Goal: Information Seeking & Learning: Find specific page/section

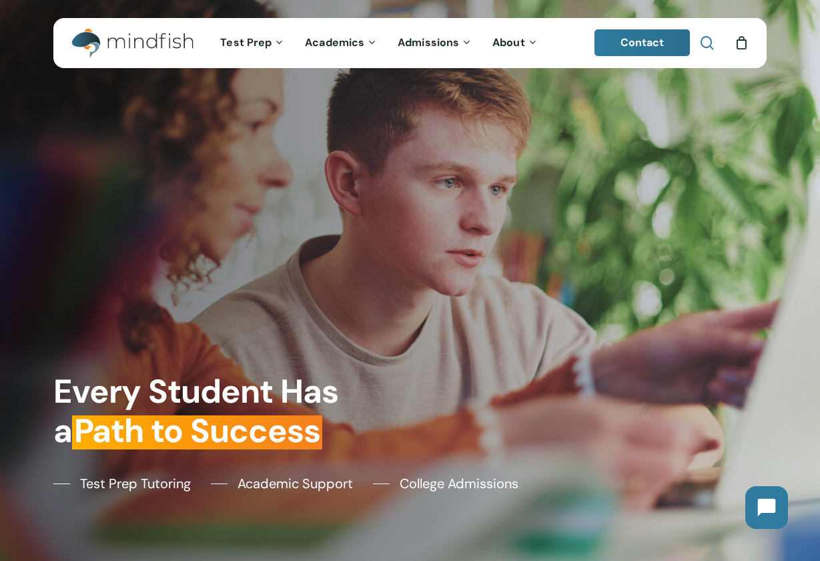
click at [705, 43] on span "Main Menu" at bounding box center [707, 42] width 13 height 13
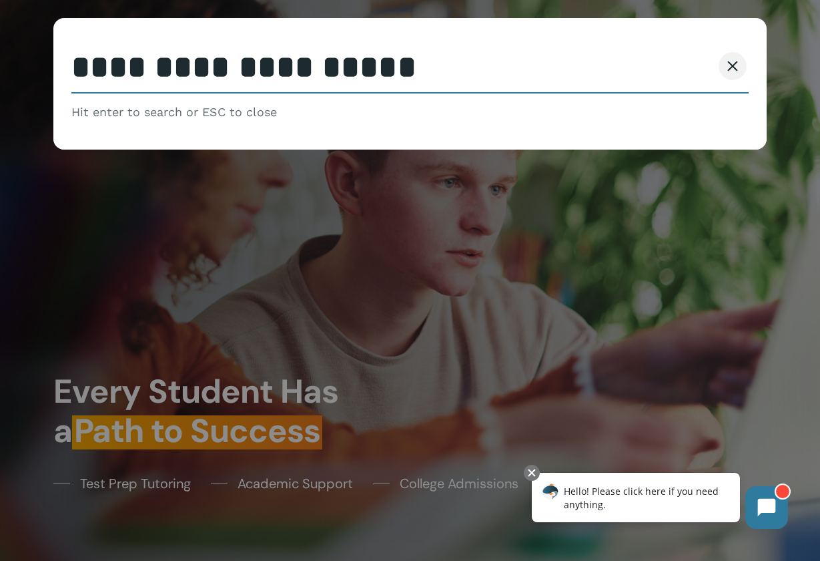
type input "**********"
click at [681, 66] on button "Search" at bounding box center [681, 66] width 61 height 28
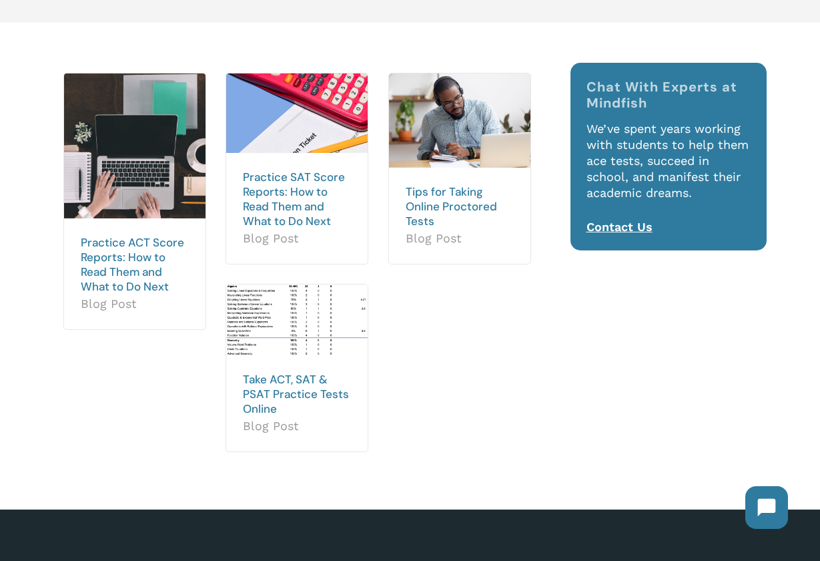
scroll to position [231, 0]
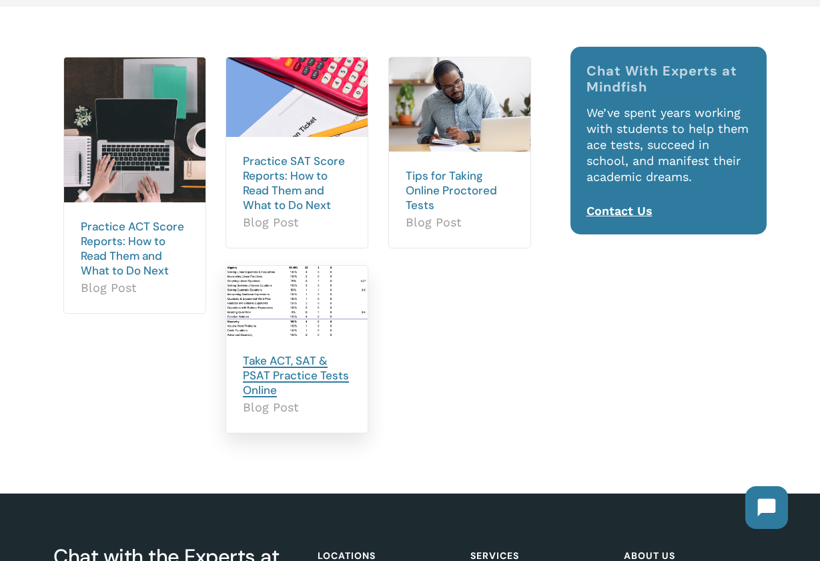
click at [275, 358] on link "Take ACT, SAT & PSAT Practice Tests Online" at bounding box center [296, 375] width 106 height 44
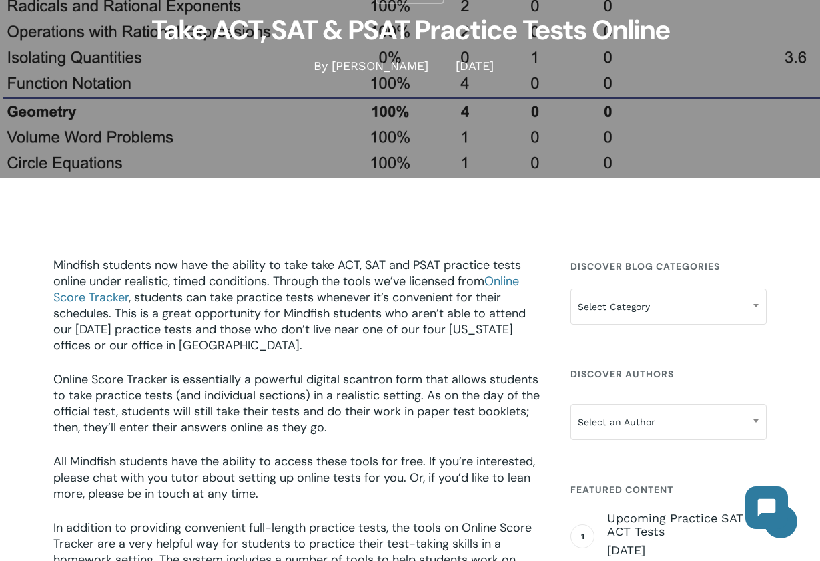
scroll to position [192, 0]
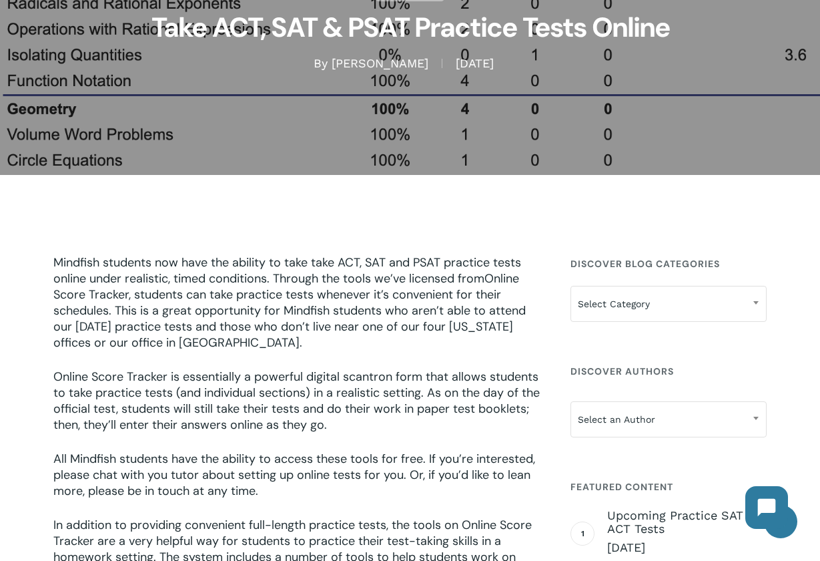
click at [86, 292] on link "Online Score Tracker" at bounding box center [286, 286] width 466 height 32
